Goal: Task Accomplishment & Management: Manage account settings

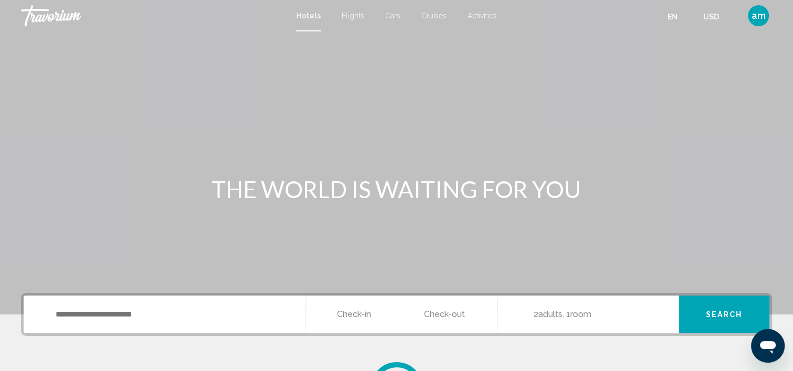
click at [763, 19] on span "am" at bounding box center [758, 15] width 14 height 10
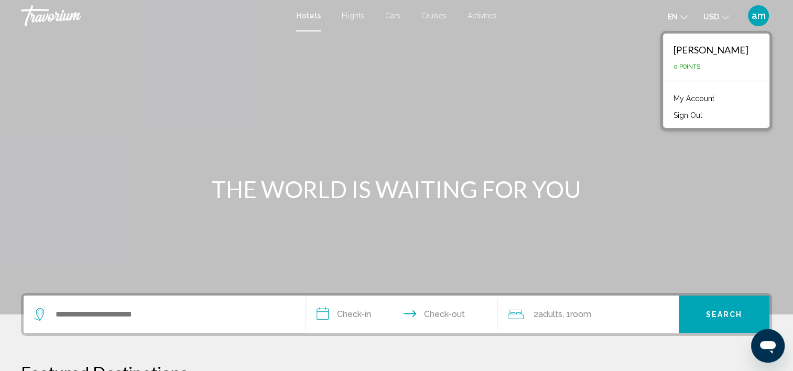
click at [691, 94] on link "My Account" at bounding box center [693, 99] width 51 height 14
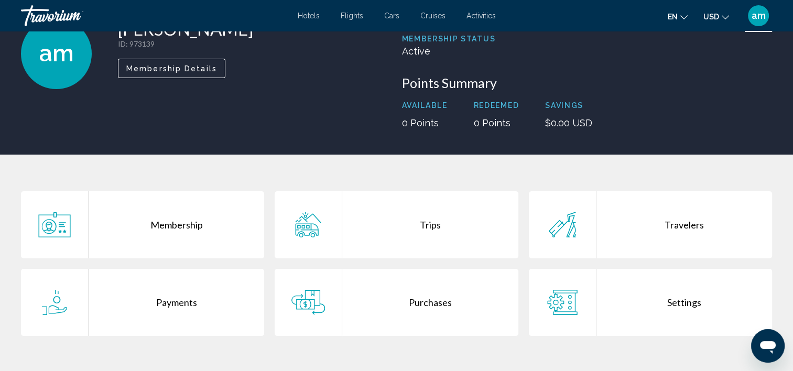
scroll to position [157, 0]
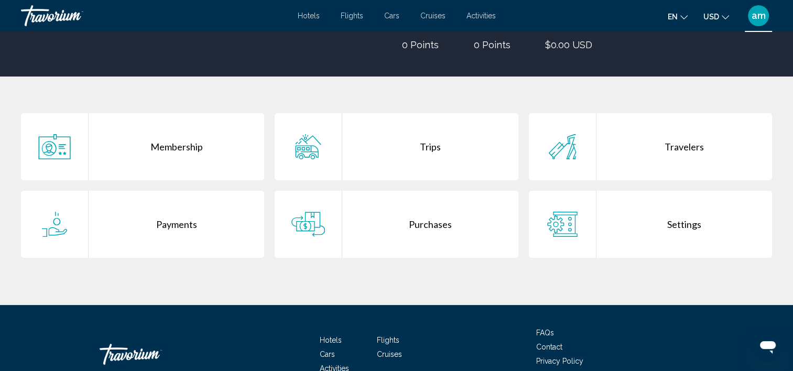
click at [408, 218] on div "Purchases" at bounding box center [429, 224] width 175 height 67
